Goal: Navigation & Orientation: Locate item on page

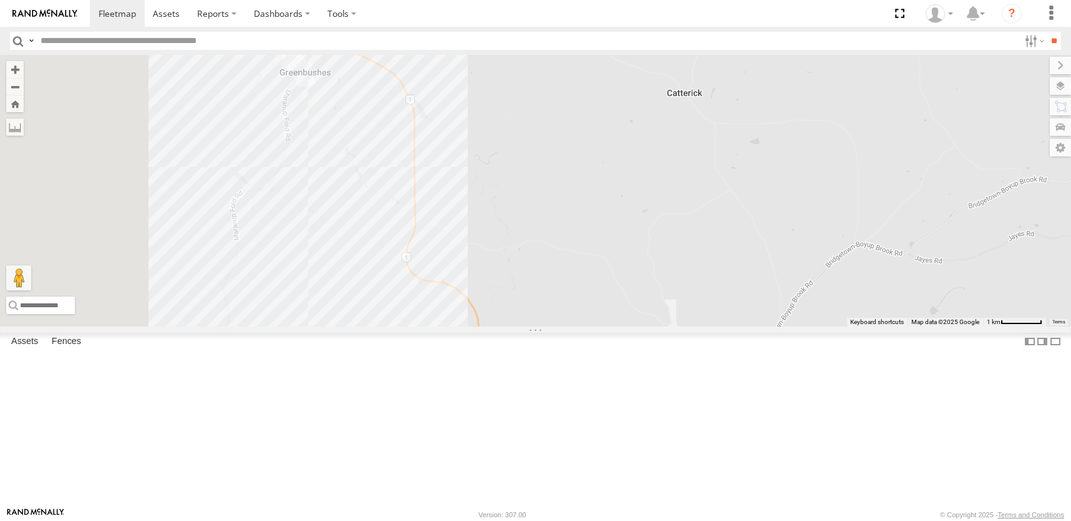
drag, startPoint x: 568, startPoint y: 327, endPoint x: 675, endPoint y: 334, distance: 107.5
click at [693, 326] on div at bounding box center [535, 190] width 1071 height 271
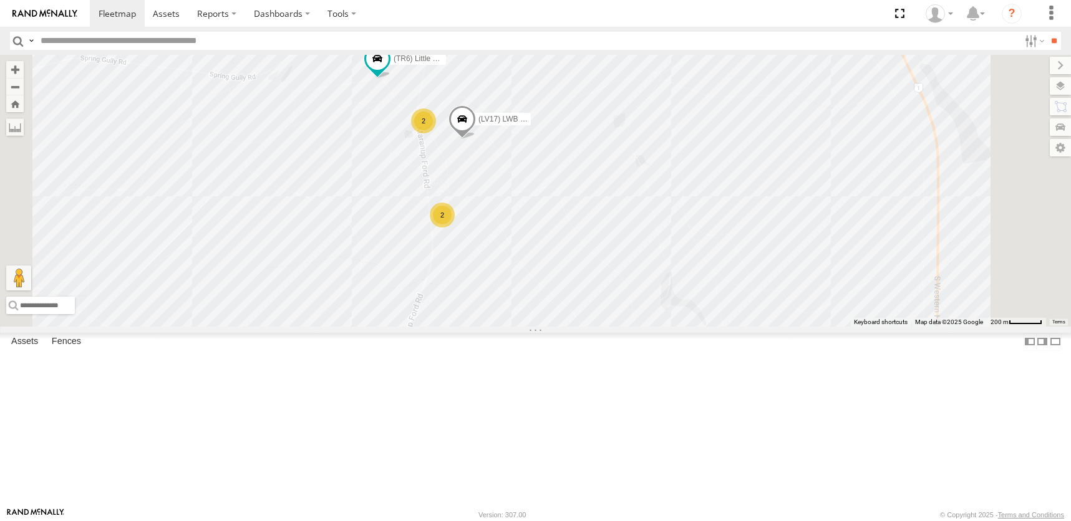
drag, startPoint x: 458, startPoint y: 203, endPoint x: 521, endPoint y: 292, distance: 108.3
click at [521, 292] on div "(TR6) Little Tipper (LV20) Tony Ute (LV17) LWB Musso 4 2 2" at bounding box center [535, 190] width 1071 height 271
click at [437, 134] on div "2" at bounding box center [424, 121] width 25 height 25
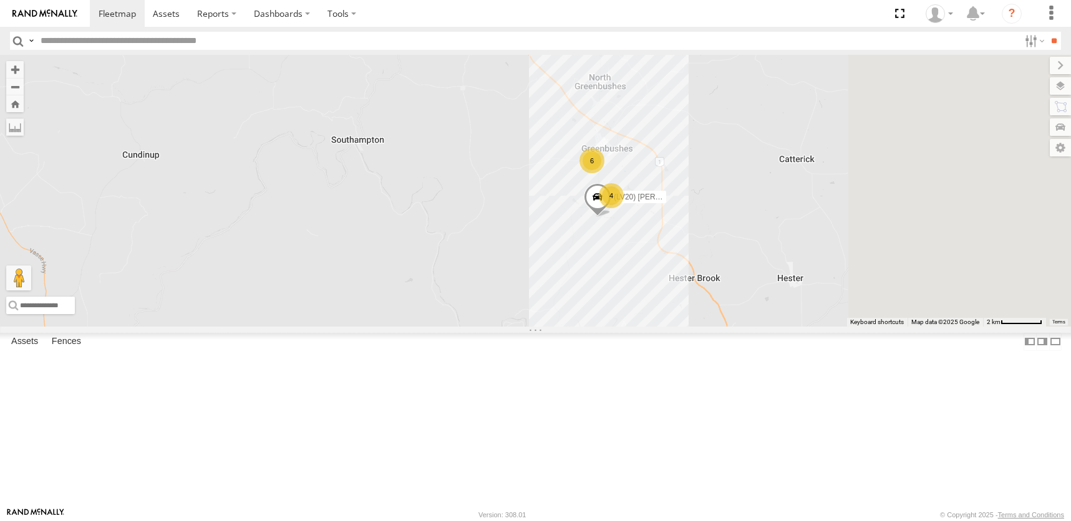
drag, startPoint x: 789, startPoint y: 357, endPoint x: 646, endPoint y: 289, distance: 158.7
click at [646, 289] on div "6 (LV20) [PERSON_NAME] 4" at bounding box center [535, 190] width 1071 height 271
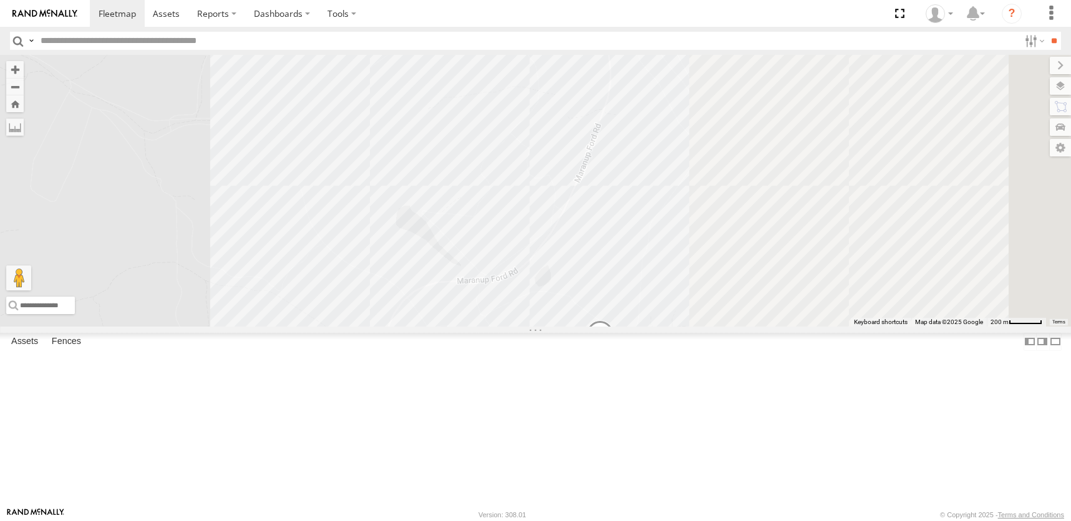
drag, startPoint x: 638, startPoint y: 291, endPoint x: 430, endPoint y: 385, distance: 228.1
click at [426, 326] on div "(LV20) [PERSON_NAME] (TR6) Little Tipper" at bounding box center [535, 190] width 1071 height 271
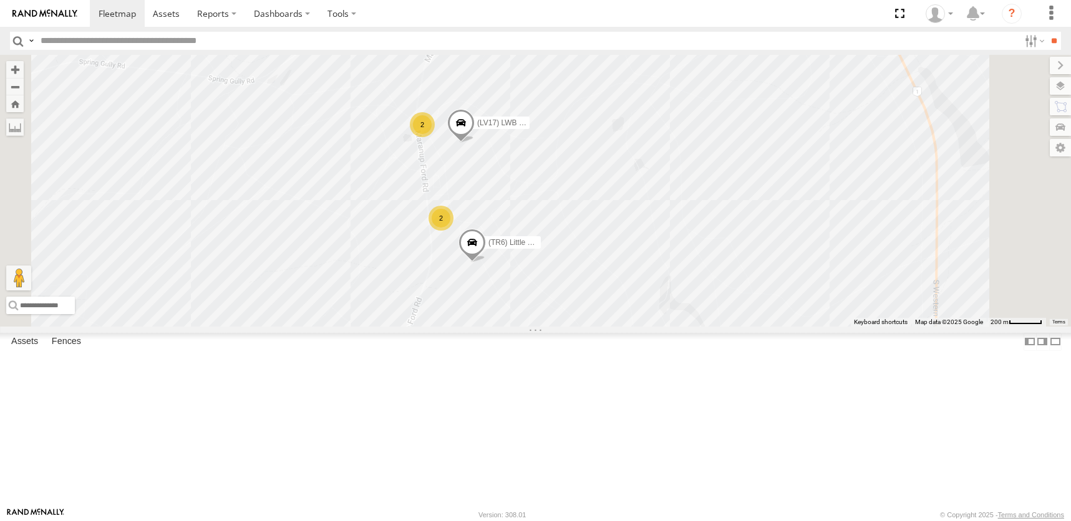
click at [435, 137] on div "2" at bounding box center [422, 124] width 25 height 25
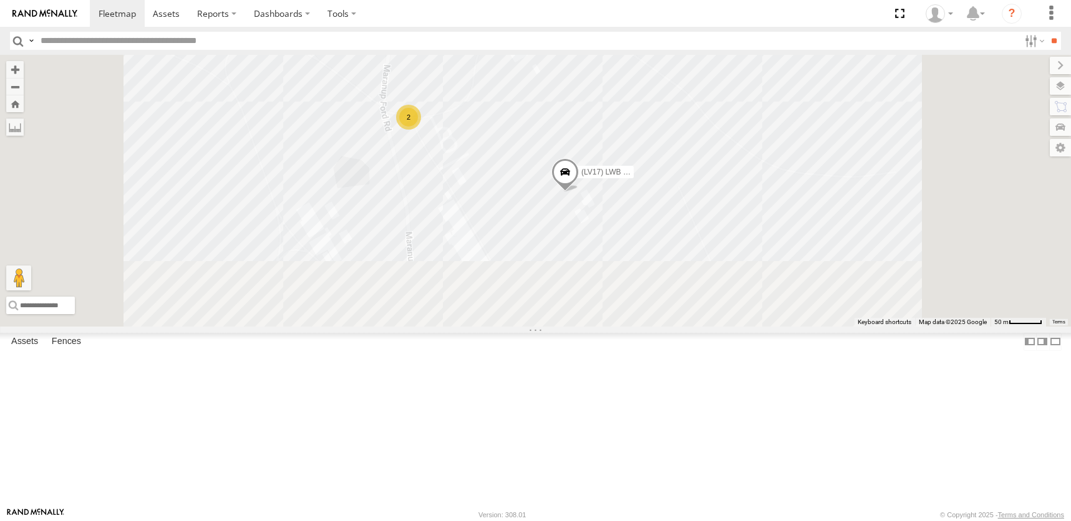
drag, startPoint x: 586, startPoint y: 433, endPoint x: 581, endPoint y: 257, distance: 176.6
click at [581, 257] on div "(LV20) [PERSON_NAME] (LV17) LWB Musso (TR6) Little Tipper 2" at bounding box center [535, 190] width 1071 height 271
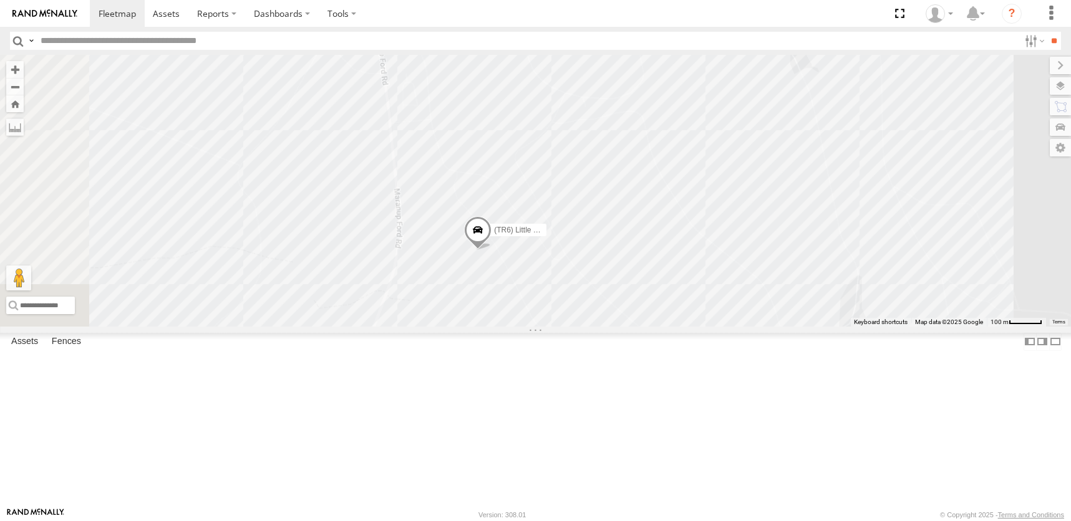
drag, startPoint x: 617, startPoint y: 425, endPoint x: 566, endPoint y: 191, distance: 239.4
click at [566, 191] on div "(LV20) [PERSON_NAME] (LV17) LWB Musso (TR6) Little Tipper" at bounding box center [535, 190] width 1071 height 271
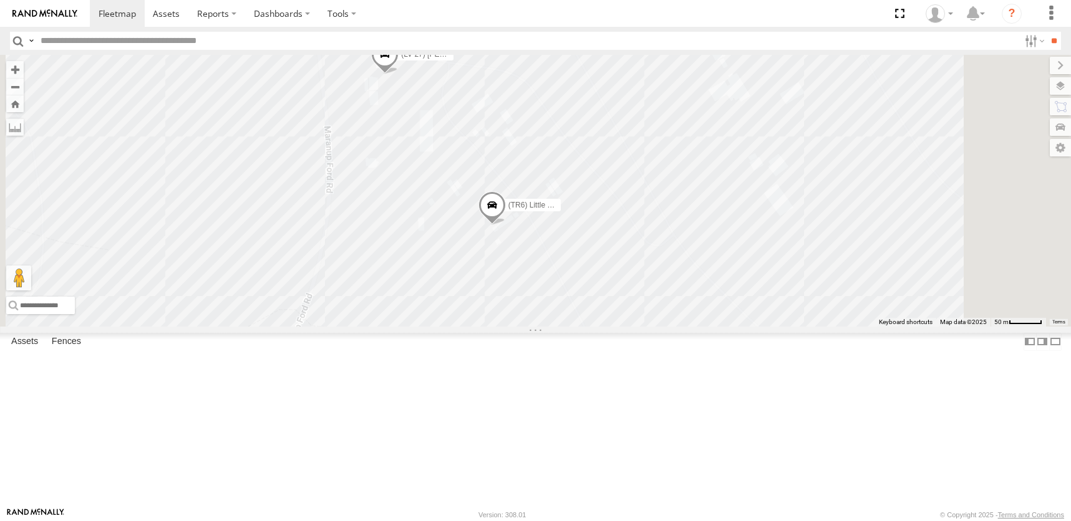
click at [505, 225] on span at bounding box center [491, 208] width 27 height 34
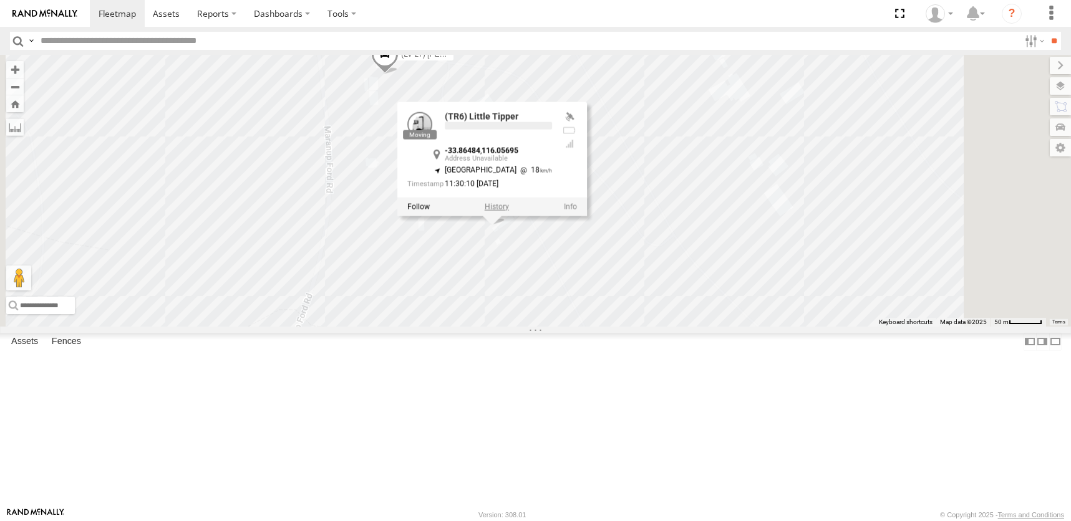
click at [508, 211] on label at bounding box center [496, 206] width 24 height 9
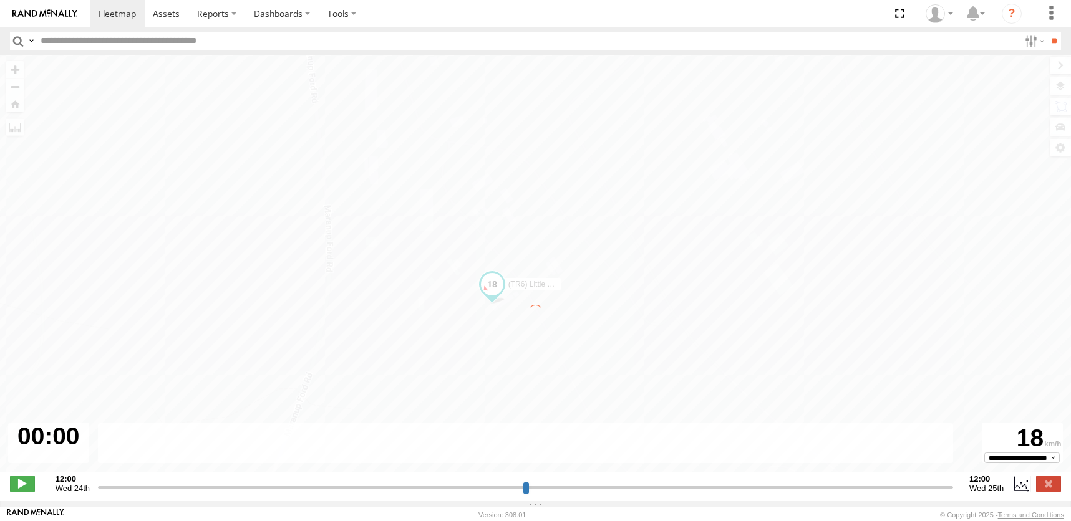
type input "**********"
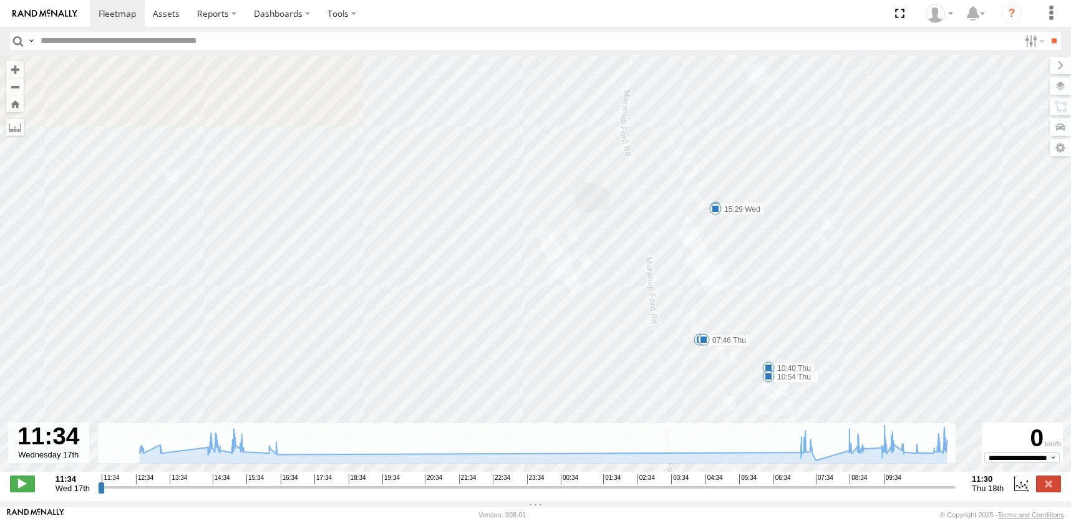
drag, startPoint x: 460, startPoint y: 149, endPoint x: 493, endPoint y: 384, distance: 236.8
click at [493, 384] on div "(TR6) Little Tipper 12:38 Wed 13:09 Wed 14:49 Wed 15:29 Wed 16:31 Wed 07:29 Thu…" at bounding box center [535, 270] width 1071 height 430
drag, startPoint x: 471, startPoint y: 153, endPoint x: 477, endPoint y: 142, distance: 13.1
click at [477, 142] on div "(TR6) Little Tipper 12:38 Wed 13:09 Wed 14:49 Wed 15:29 Wed 16:31 Wed 07:29 Thu…" at bounding box center [535, 270] width 1071 height 430
drag, startPoint x: 592, startPoint y: 395, endPoint x: 506, endPoint y: 243, distance: 175.4
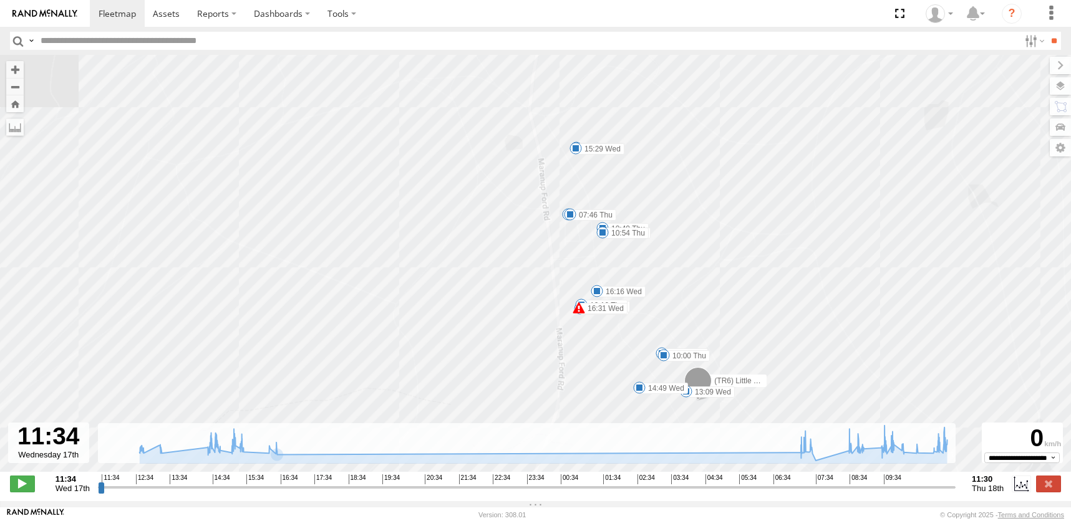
click at [503, 231] on div "(TR6) Little Tipper 12:38 Wed 13:09 Wed 14:49 Wed 15:29 Wed 16:31 Wed 07:29 Thu…" at bounding box center [535, 270] width 1071 height 430
click at [120, 10] on span at bounding box center [117, 13] width 37 height 12
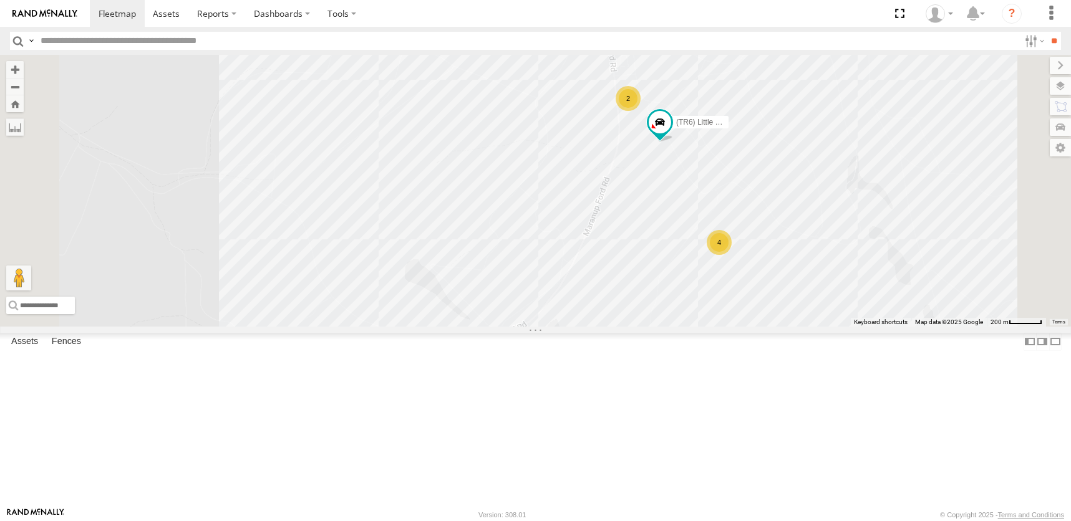
drag, startPoint x: 709, startPoint y: 260, endPoint x: 627, endPoint y: 364, distance: 132.4
click at [627, 326] on div "(TR6) Little Tipper (LV20) Tony Ute (LV17) LWB Musso 4 2" at bounding box center [535, 190] width 1071 height 271
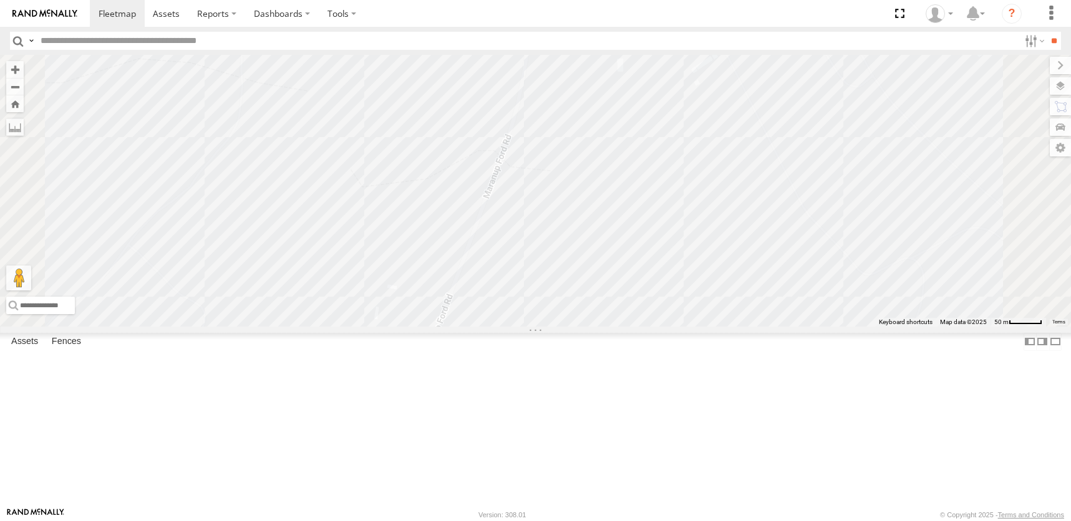
click at [411, 43] on input "text" at bounding box center [528, 41] width 984 height 18
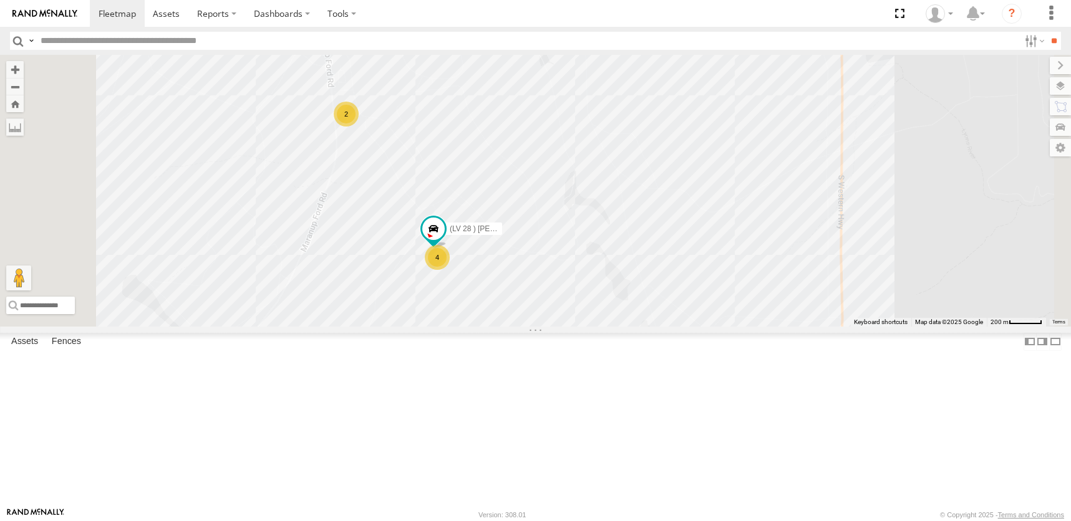
click at [450, 270] on div "4" at bounding box center [437, 257] width 25 height 25
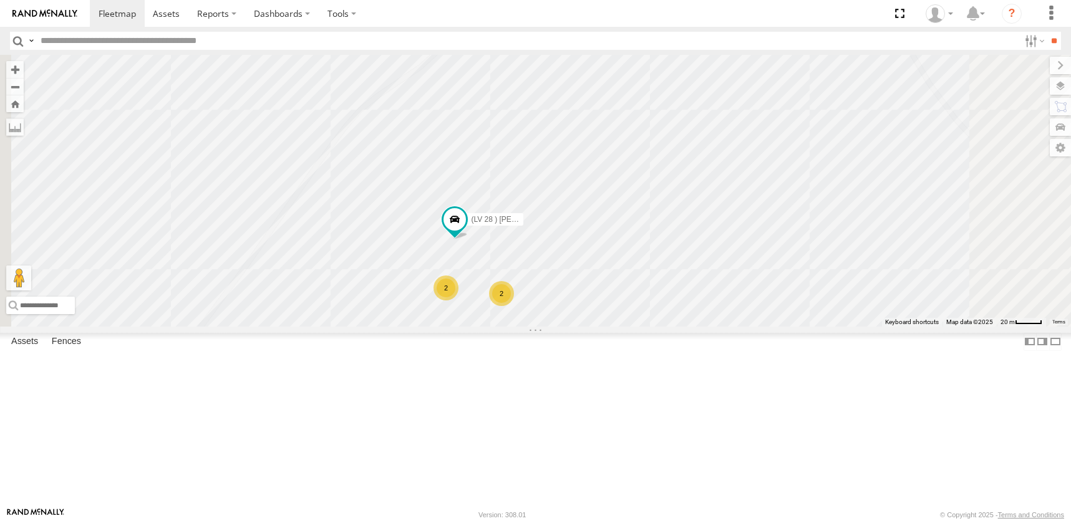
click at [578, 326] on div "(LV 28 ) Alan dual cab triton (TR6) Little Tipper (LV17) LWB Musso (LV23) space…" at bounding box center [535, 190] width 1071 height 271
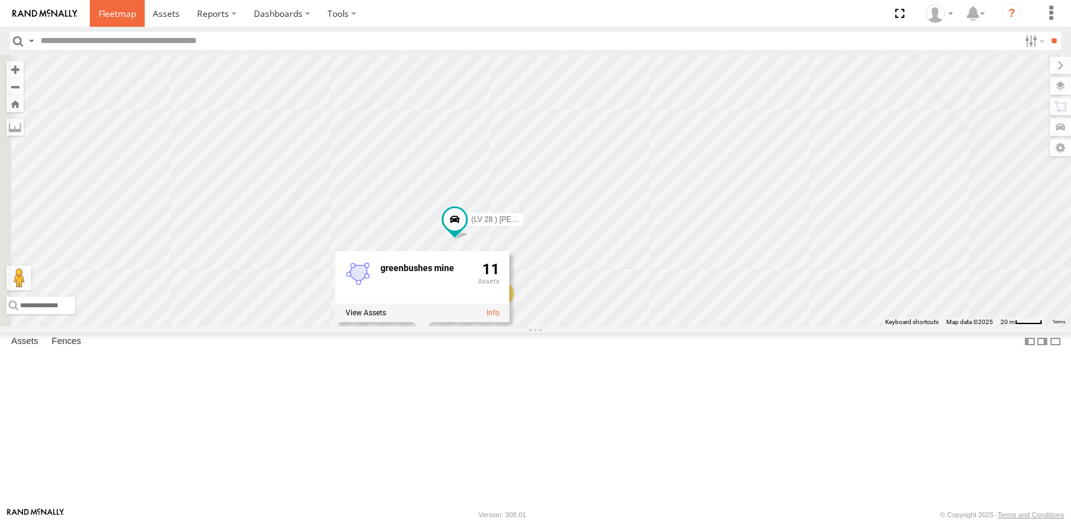
click at [124, 11] on span at bounding box center [117, 13] width 37 height 12
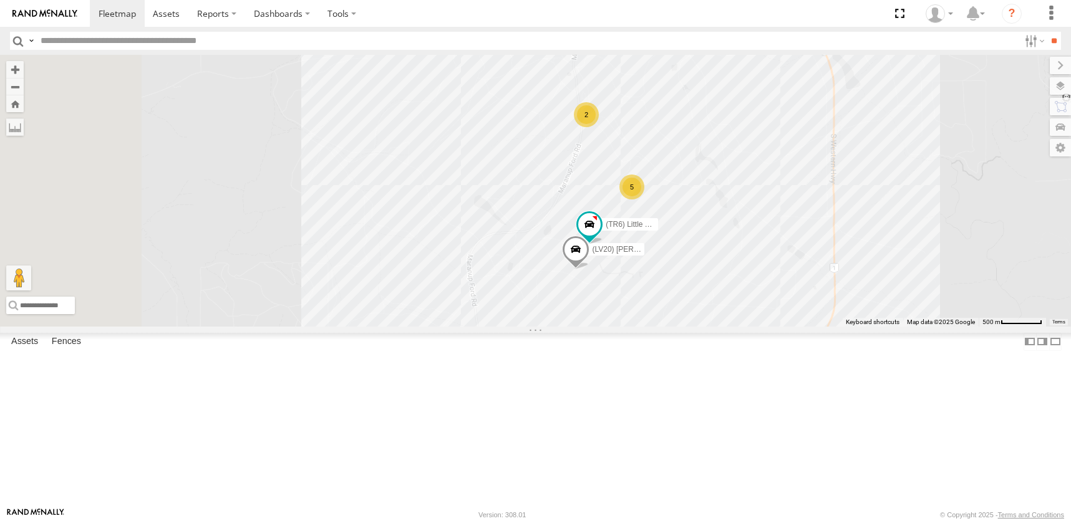
drag, startPoint x: 675, startPoint y: 353, endPoint x: 836, endPoint y: 511, distance: 225.8
click at [836, 511] on body at bounding box center [535, 260] width 1071 height 521
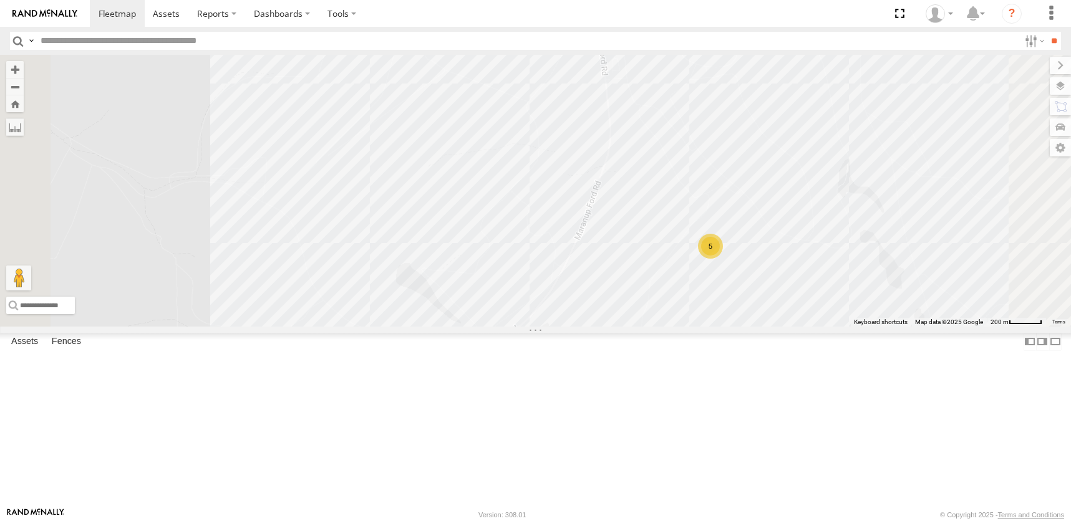
drag, startPoint x: 926, startPoint y: 244, endPoint x: 975, endPoint y: 420, distance: 182.5
click at [975, 326] on div "(TR6) Little Tipper (LV20) Tony Ute 5" at bounding box center [535, 190] width 1071 height 271
click at [1058, 84] on label at bounding box center [1060, 85] width 21 height 17
click at [0, 0] on span "Basemaps" at bounding box center [0, 0] width 0 height 0
click at [0, 0] on span "Satellite + Roadmap" at bounding box center [0, 0] width 0 height 0
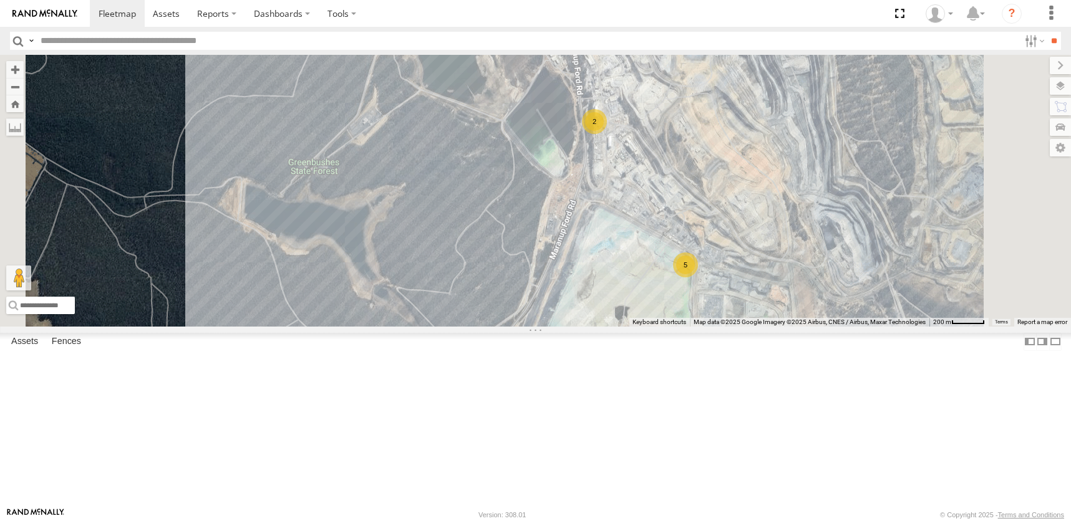
drag, startPoint x: 812, startPoint y: 350, endPoint x: 767, endPoint y: 377, distance: 52.3
click at [767, 326] on div "(TR6) Little Tipper (LV20) Tony Ute 5 (LV17) LWB Musso 2 (LV23) space cab triton" at bounding box center [535, 190] width 1071 height 271
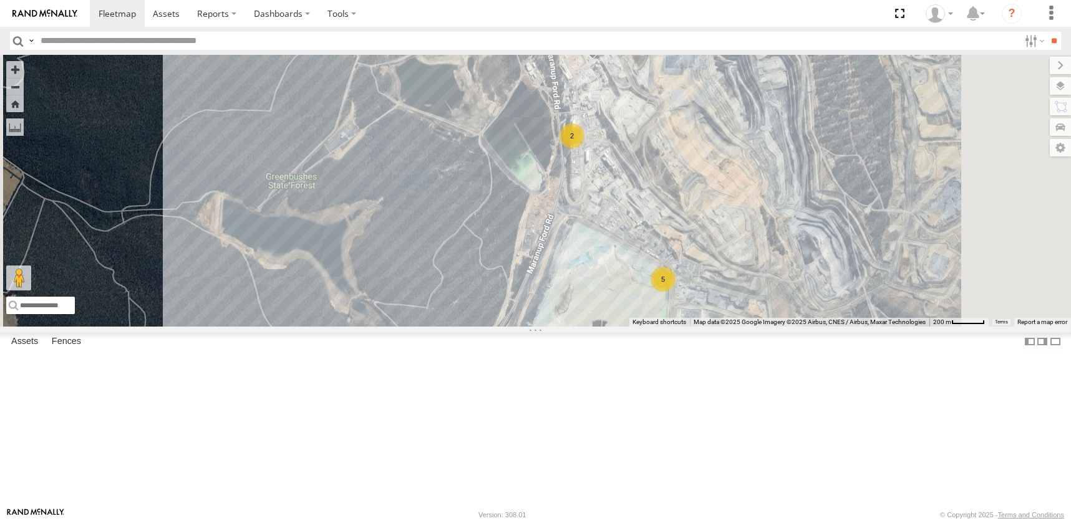
click at [675, 292] on div "5" at bounding box center [663, 279] width 25 height 25
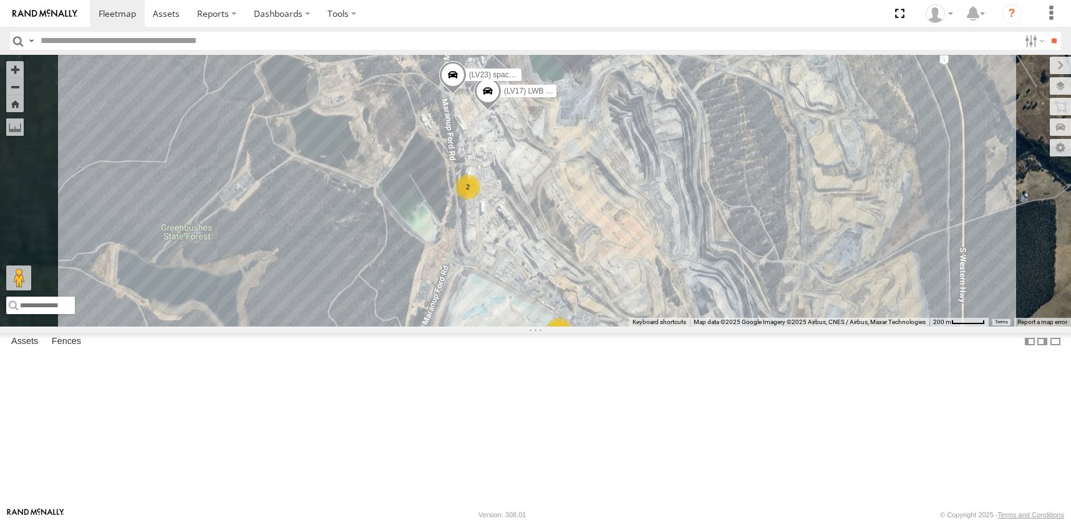
drag, startPoint x: 502, startPoint y: 299, endPoint x: 648, endPoint y: 348, distance: 154.0
click at [768, 326] on div "(TR6) Little Tipper (LV20) Tony Ute 5 (LV17) LWB Musso 2 (LV23) space cab triton" at bounding box center [535, 190] width 1071 height 271
